Goal: Task Accomplishment & Management: Complete application form

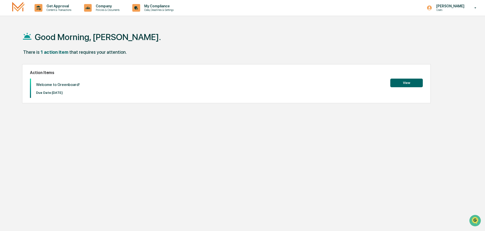
click at [409, 84] on button "View" at bounding box center [406, 83] width 32 height 9
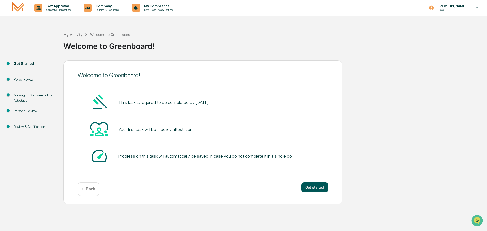
click at [317, 189] on button "Get started" at bounding box center [315, 188] width 27 height 10
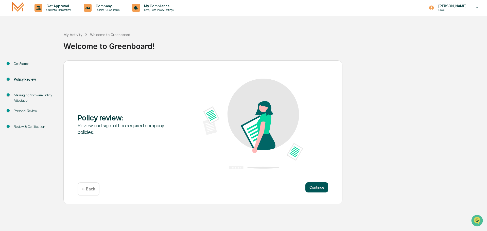
click at [317, 185] on button "Continue" at bounding box center [317, 188] width 23 height 10
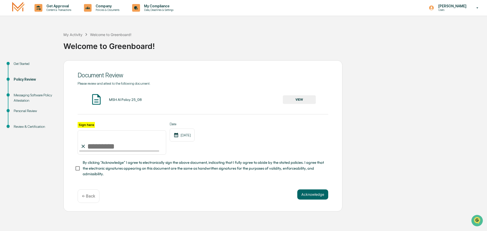
click at [134, 151] on input "Sign here" at bounding box center [122, 142] width 89 height 24
click at [300, 100] on button "VIEW" at bounding box center [299, 99] width 33 height 9
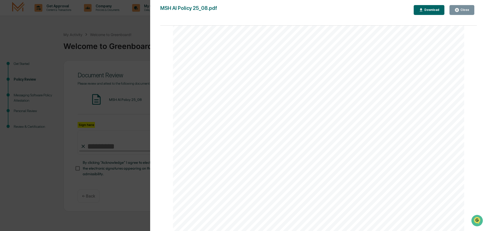
scroll to position [970, 0]
click at [465, 9] on div "Close" at bounding box center [465, 10] width 10 height 4
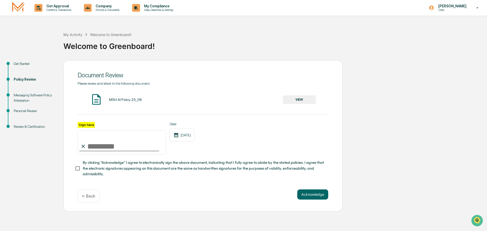
click at [131, 145] on input "Sign here" at bounding box center [122, 142] width 89 height 24
type input "**********"
click at [319, 196] on button "Acknowledge" at bounding box center [313, 195] width 31 height 10
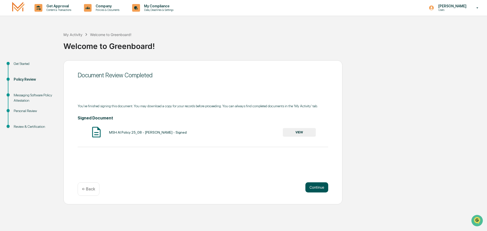
click at [311, 189] on button "Continue" at bounding box center [317, 188] width 23 height 10
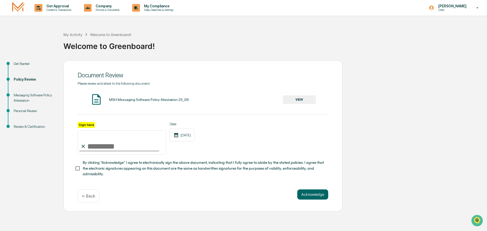
click at [124, 100] on div "MSH Messaging Software Policy Attestation 25_08" at bounding box center [149, 100] width 80 height 4
click at [291, 101] on button "VIEW" at bounding box center [299, 99] width 33 height 9
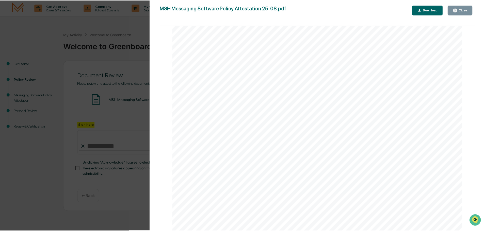
scroll to position [965, 0]
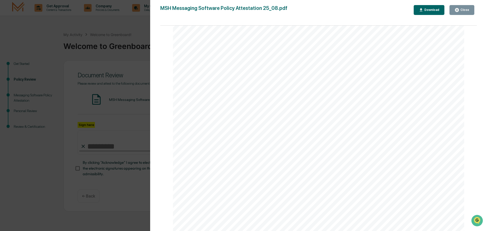
click at [457, 9] on icon "button" at bounding box center [457, 10] width 4 height 4
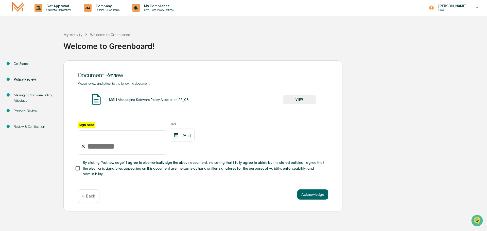
click at [106, 144] on input "Sign here" at bounding box center [122, 142] width 89 height 24
type input "**********"
click at [304, 195] on button "Acknowledge" at bounding box center [313, 195] width 31 height 10
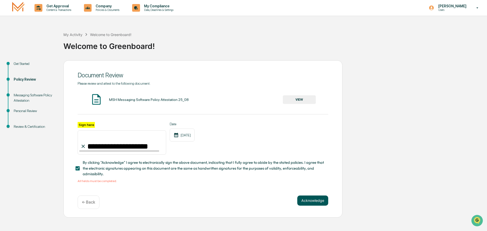
click at [299, 201] on button "Acknowledge" at bounding box center [313, 201] width 31 height 10
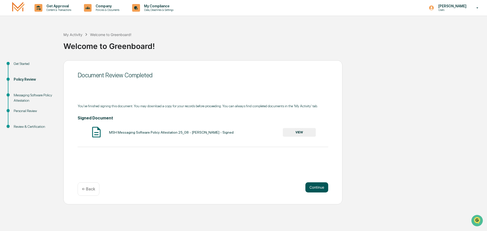
click at [321, 188] on button "Continue" at bounding box center [317, 188] width 23 height 10
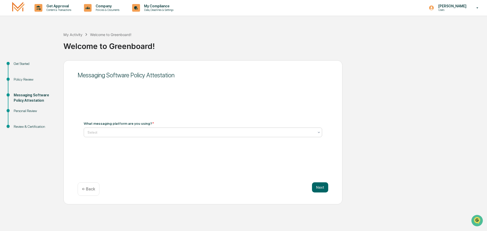
click at [148, 132] on div at bounding box center [201, 132] width 227 height 5
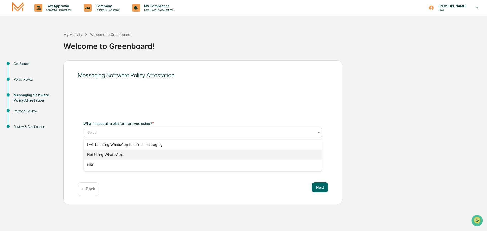
click at [133, 155] on div "Not Using Whats App" at bounding box center [203, 155] width 238 height 10
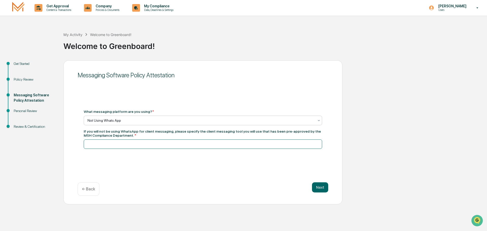
click at [137, 144] on input at bounding box center [203, 144] width 239 height 9
type input "**********"
click at [314, 187] on button "Next" at bounding box center [320, 188] width 16 height 10
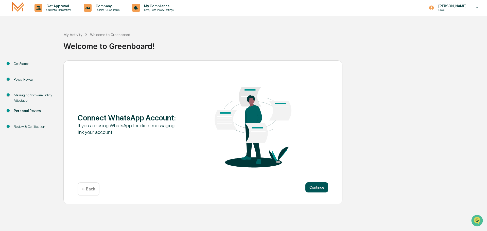
click at [318, 188] on button "Continue" at bounding box center [317, 188] width 23 height 10
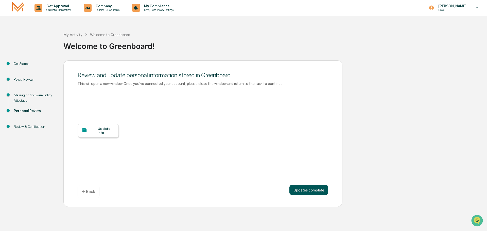
click at [317, 191] on button "Updates complete" at bounding box center [309, 190] width 39 height 10
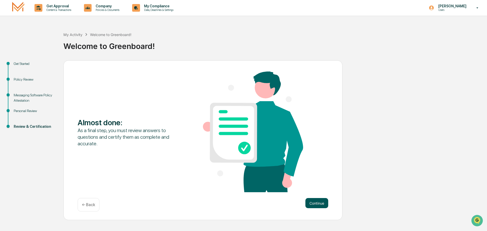
click at [320, 203] on button "Continue" at bounding box center [317, 203] width 23 height 10
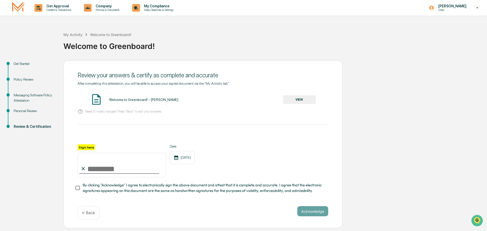
click at [93, 167] on input "Sign here" at bounding box center [122, 165] width 89 height 24
type input "**********"
click at [317, 215] on button "Acknowledge" at bounding box center [313, 211] width 31 height 10
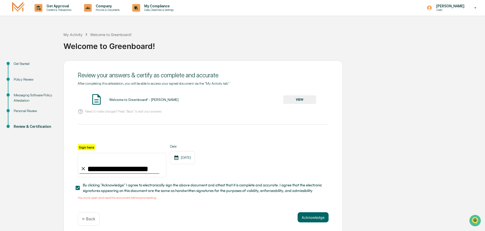
click at [308, 102] on button "VIEW" at bounding box center [299, 99] width 33 height 9
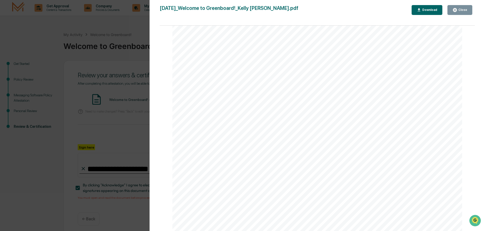
scroll to position [642, 0]
click at [461, 13] on button "Close" at bounding box center [459, 10] width 25 height 10
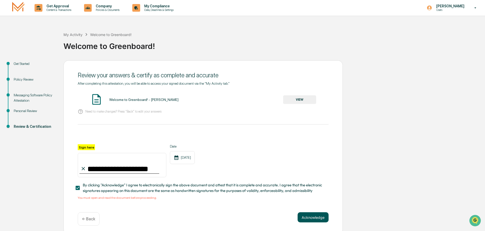
click at [302, 217] on button "Acknowledge" at bounding box center [313, 217] width 31 height 10
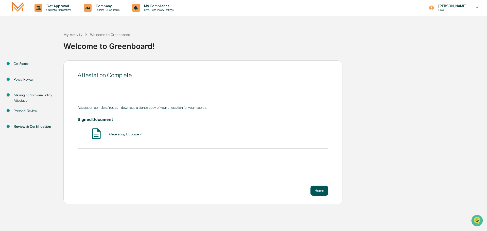
click at [319, 190] on button "Home" at bounding box center [320, 191] width 18 height 10
